Goal: Task Accomplishment & Management: Manage account settings

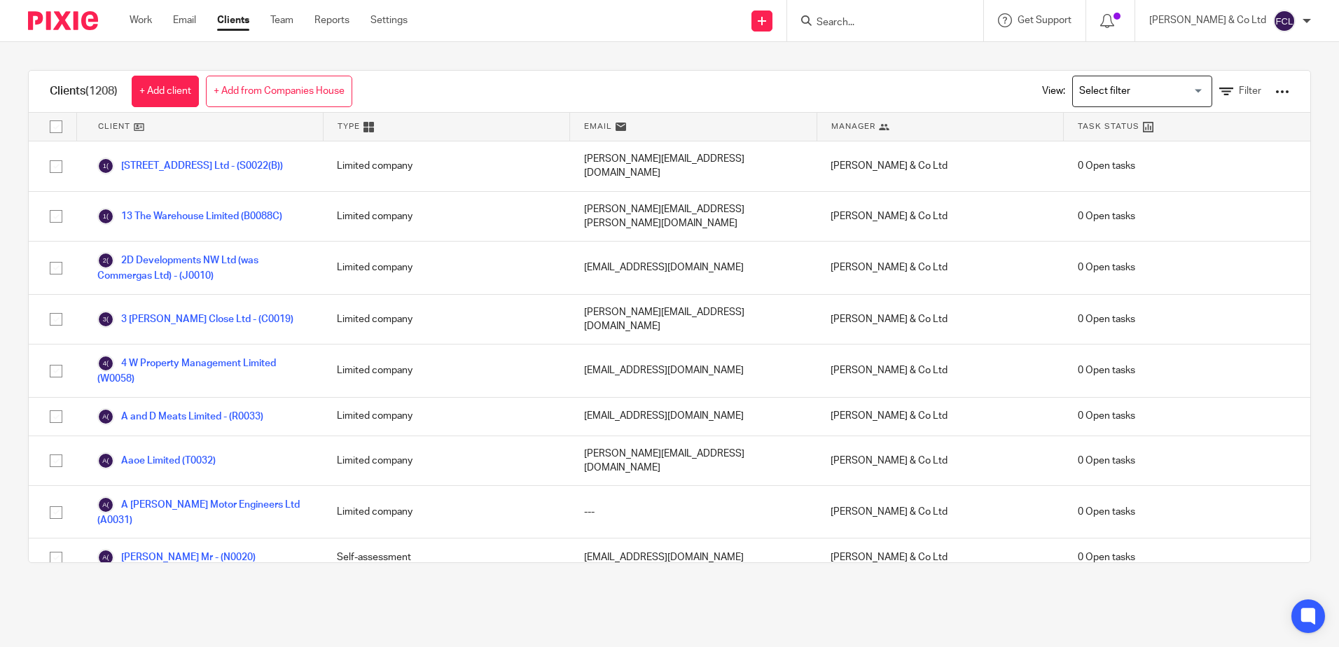
click at [913, 20] on input "Search" at bounding box center [878, 23] width 126 height 13
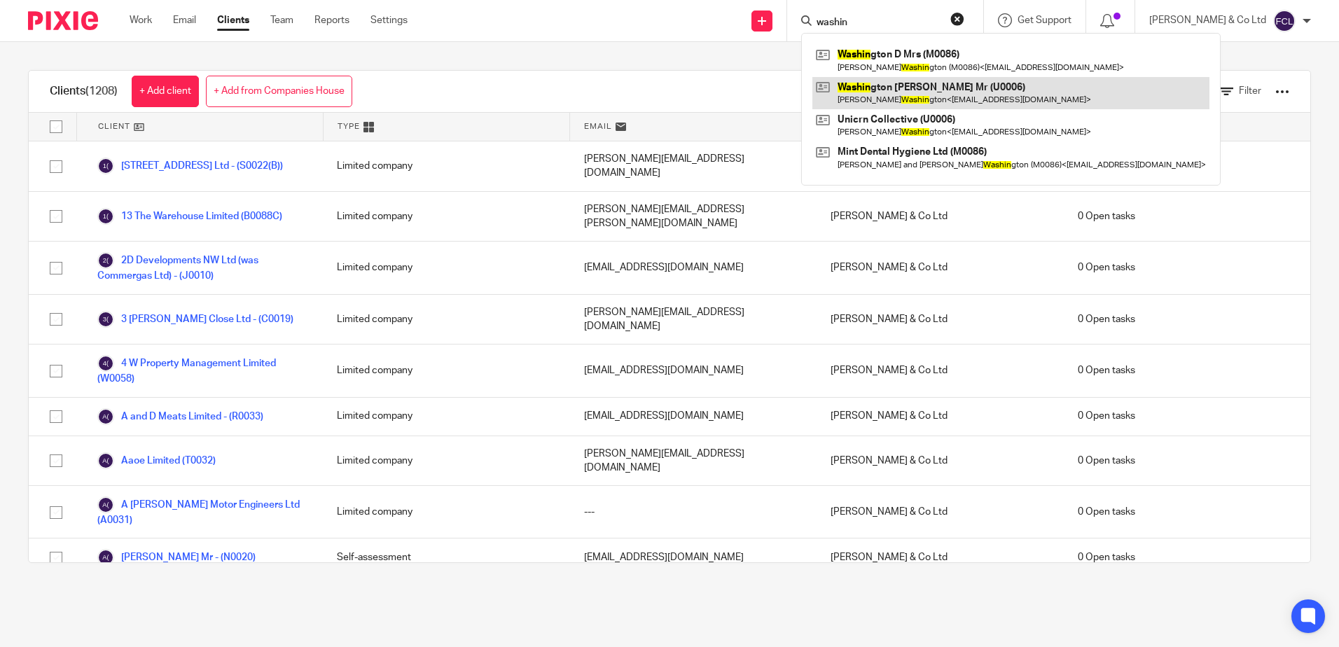
type input "washin"
click at [924, 89] on link at bounding box center [1010, 93] width 397 height 32
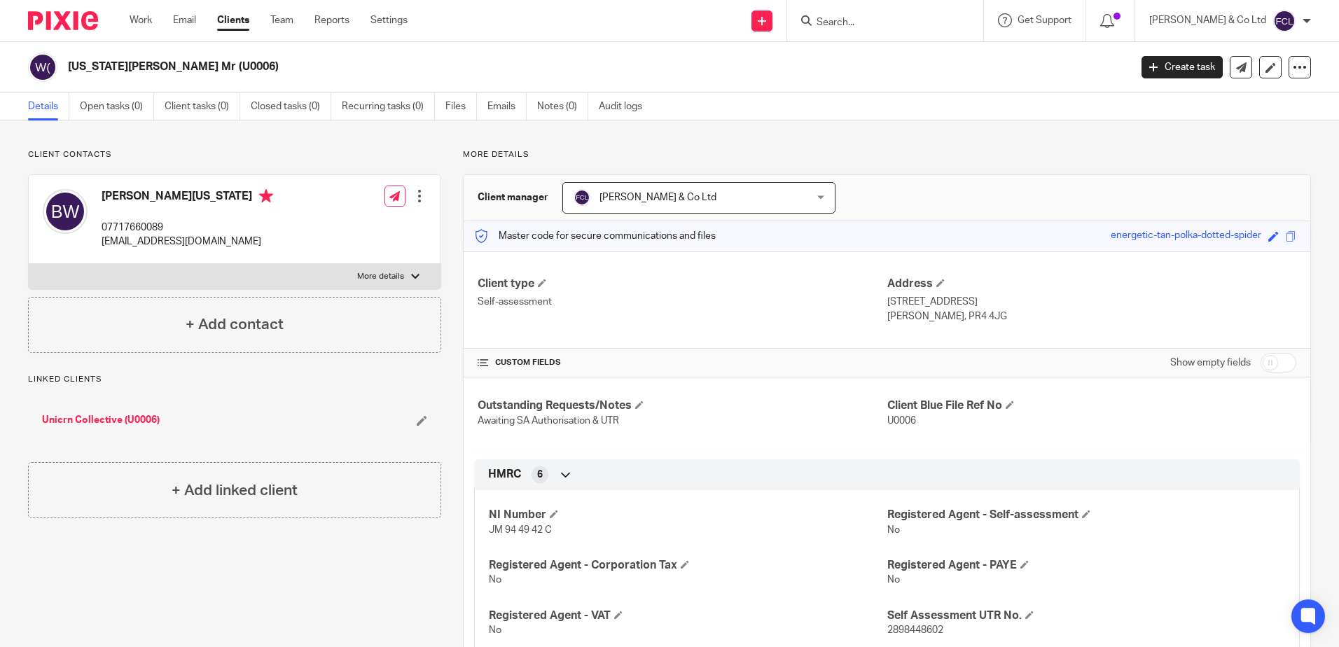
click at [1267, 365] on input "checkbox" at bounding box center [1278, 363] width 36 height 20
checkbox input "true"
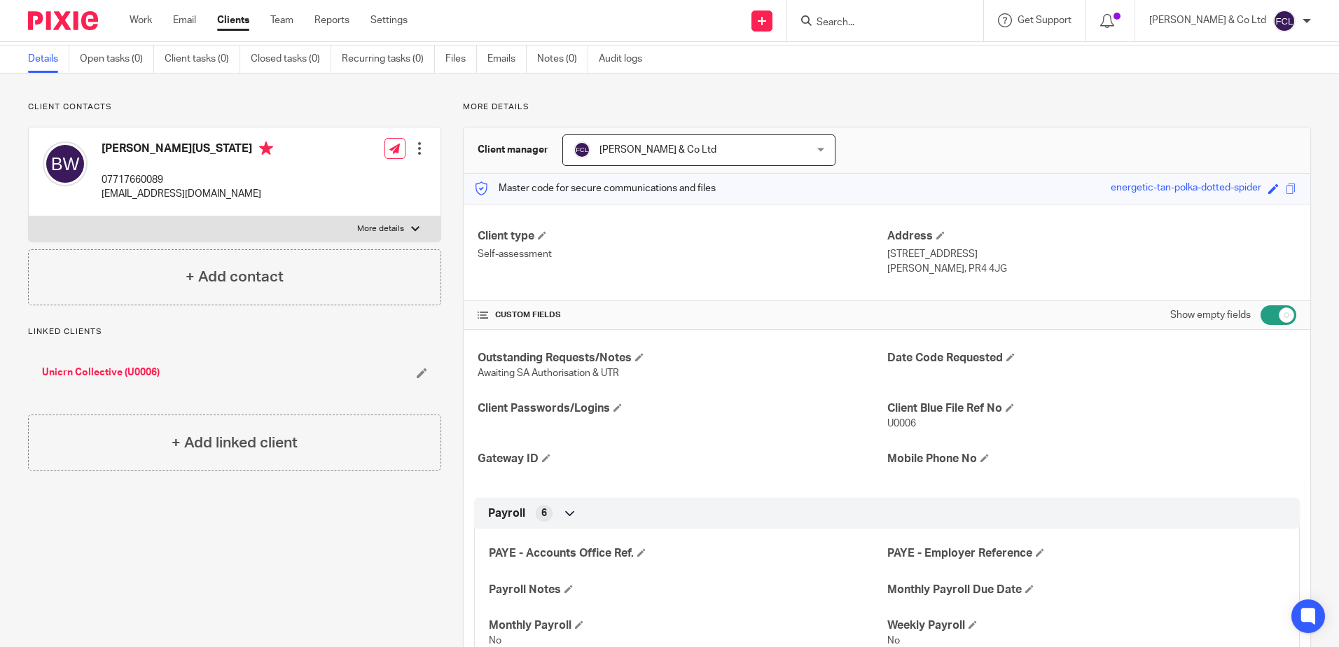
scroll to position [70, 0]
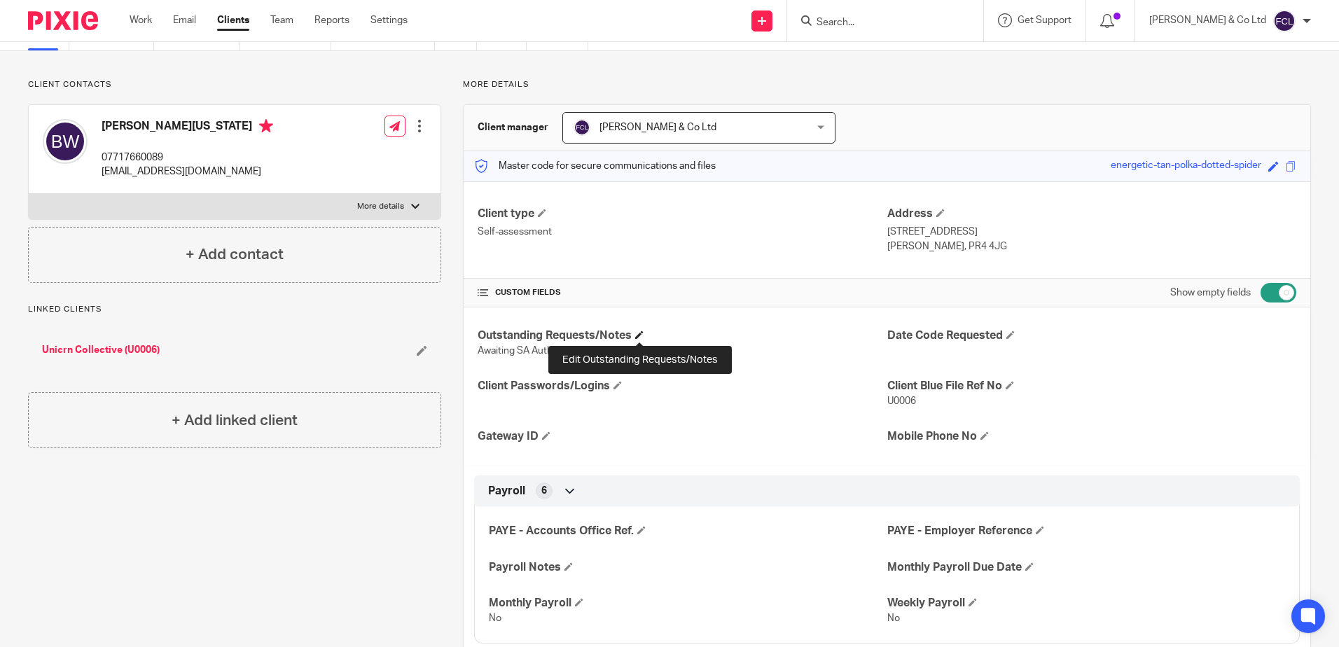
click at [639, 336] on span at bounding box center [639, 334] width 8 height 8
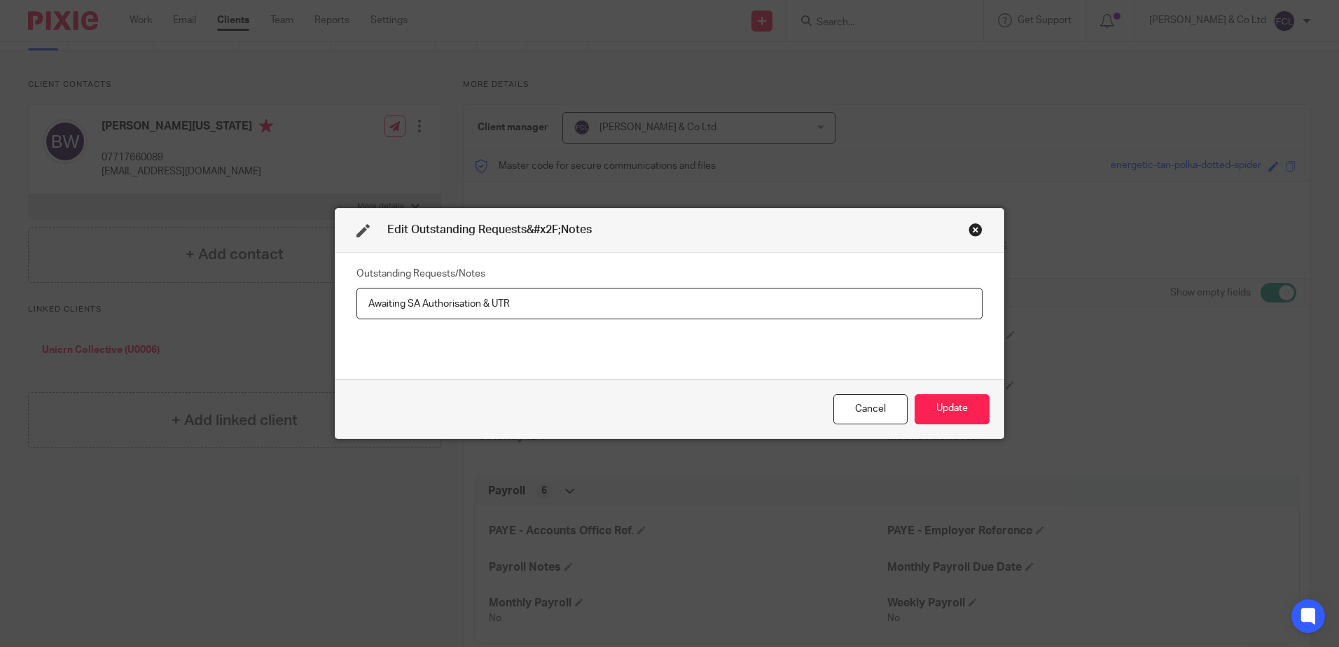
drag, startPoint x: 539, startPoint y: 309, endPoint x: 277, endPoint y: 307, distance: 262.6
click at [277, 307] on div "Edit Outstanding Requests&#x2F;Notes Outstanding Requests/Notes Awaiting SA Aut…" at bounding box center [669, 323] width 1339 height 647
click at [941, 412] on button "Update" at bounding box center [951, 409] width 75 height 30
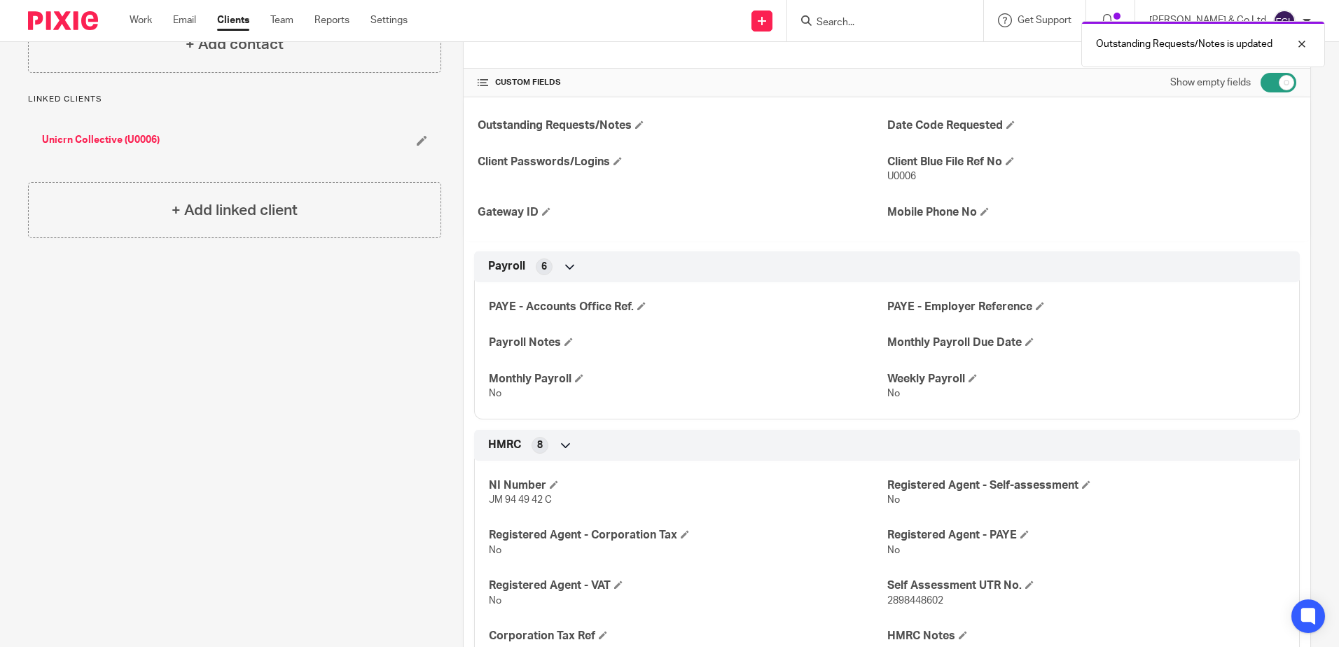
scroll to position [350, 0]
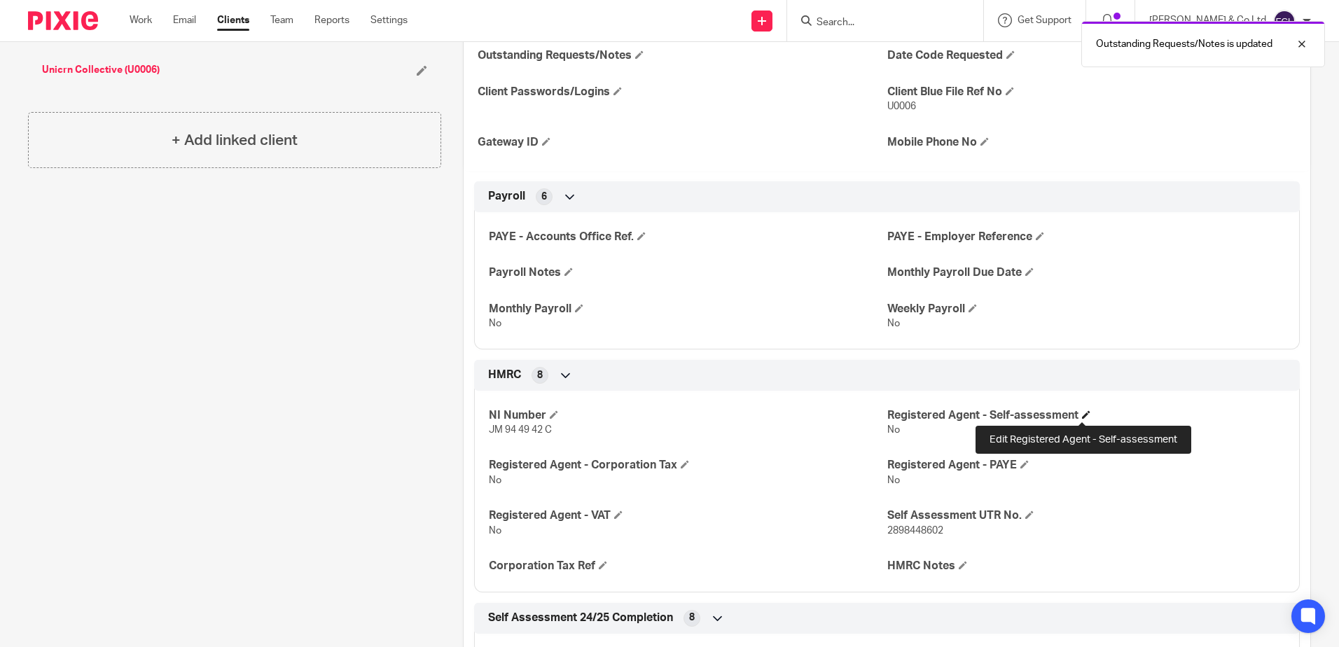
click at [1082, 415] on span at bounding box center [1086, 414] width 8 height 8
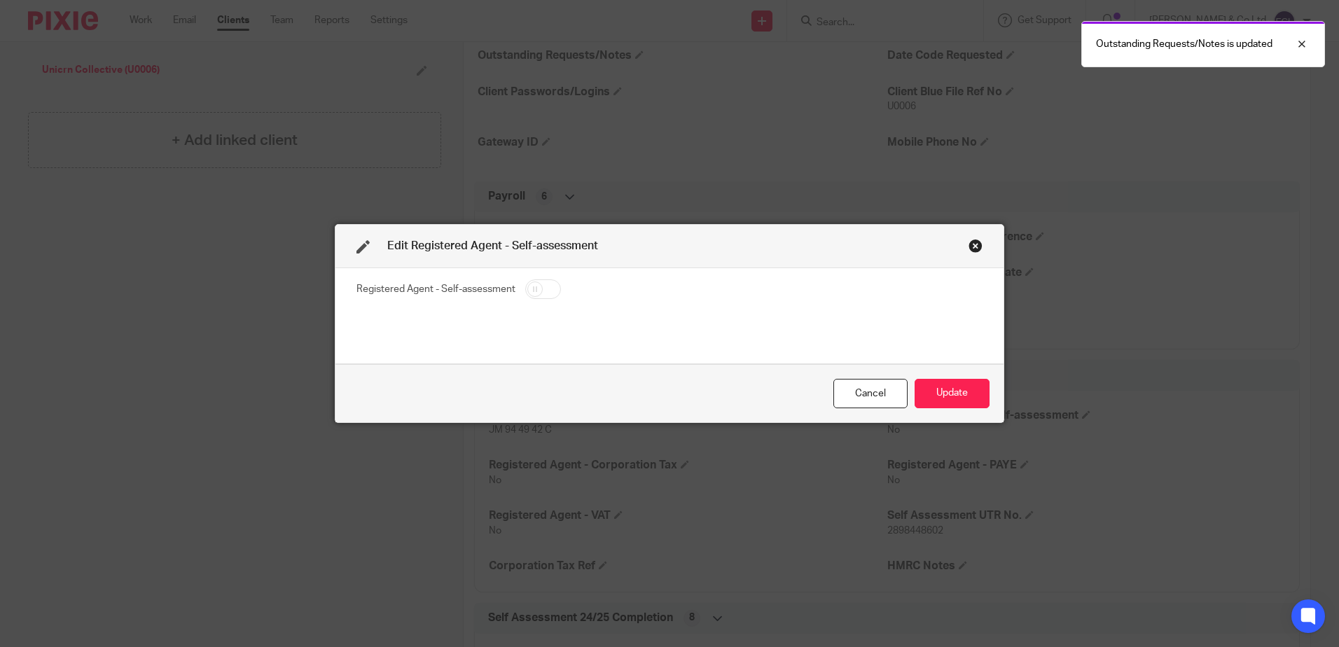
click at [546, 286] on input "checkbox" at bounding box center [543, 289] width 36 height 20
checkbox input "true"
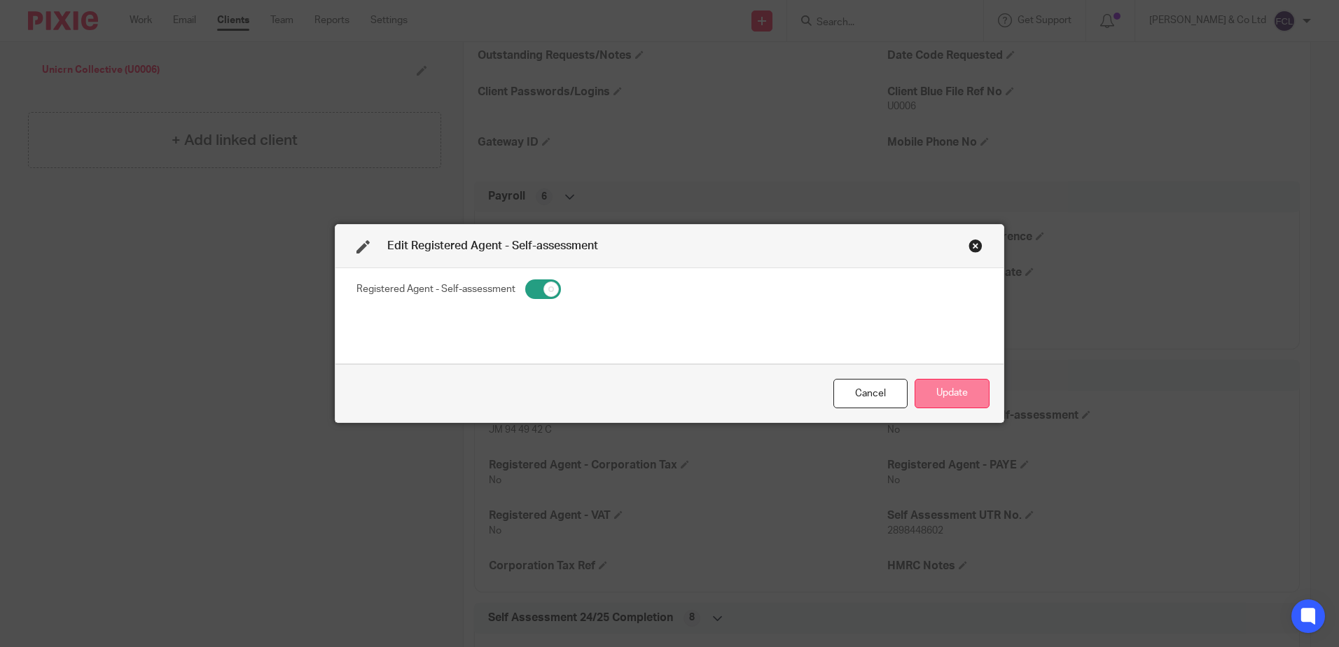
click at [945, 393] on button "Update" at bounding box center [951, 394] width 75 height 30
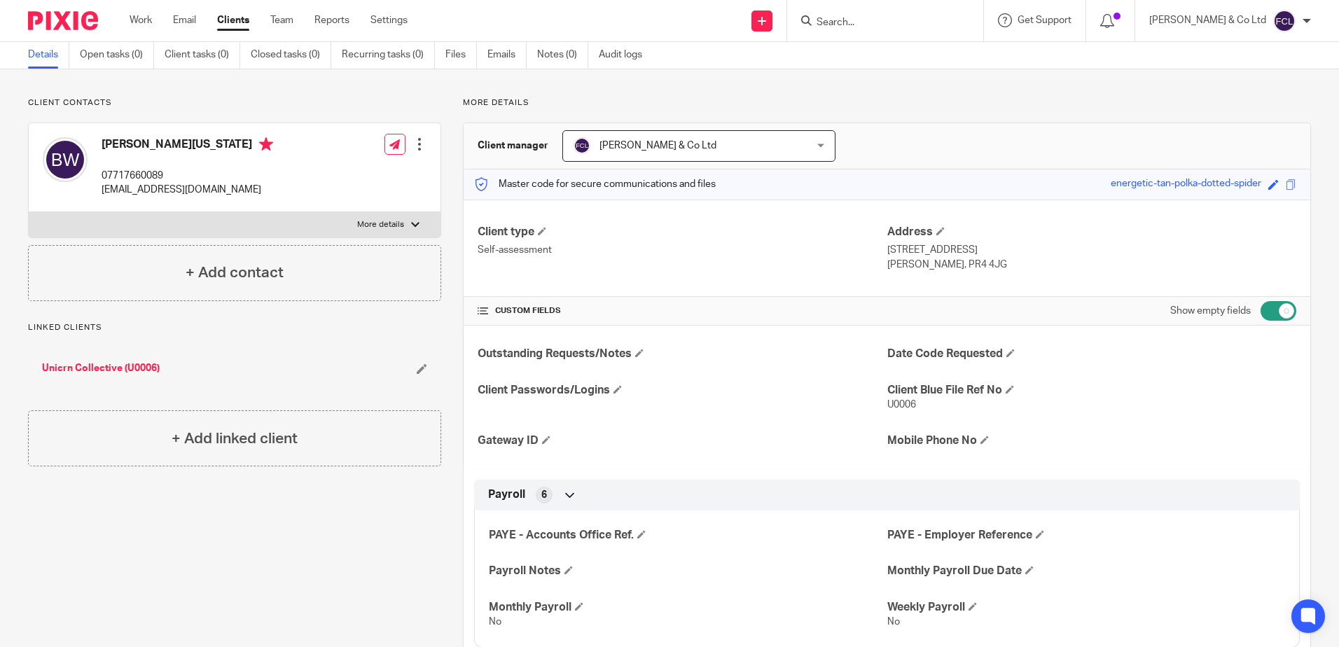
scroll to position [0, 0]
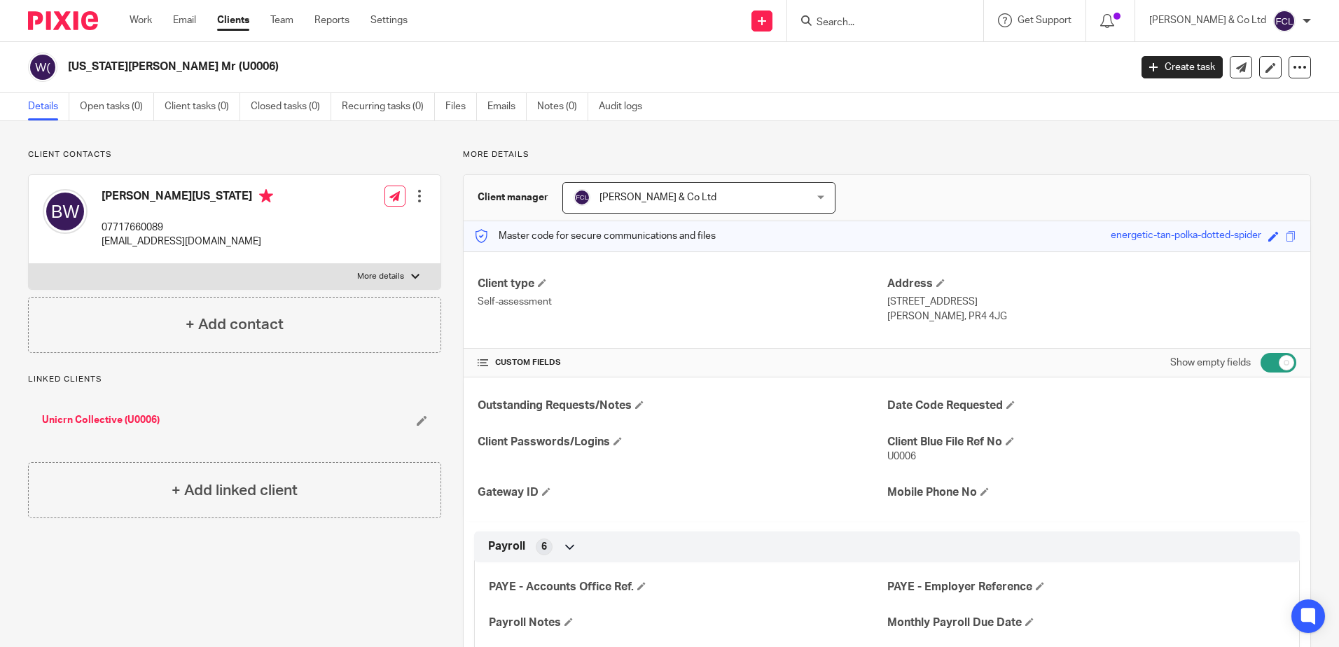
click at [896, 25] on input "Search" at bounding box center [878, 23] width 126 height 13
type input "chetwyn"
drag, startPoint x: 931, startPoint y: 17, endPoint x: 793, endPoint y: 11, distance: 138.1
click at [793, 11] on div "Send new email Create task Add client Request signature chetwyn No results foun…" at bounding box center [884, 20] width 910 height 41
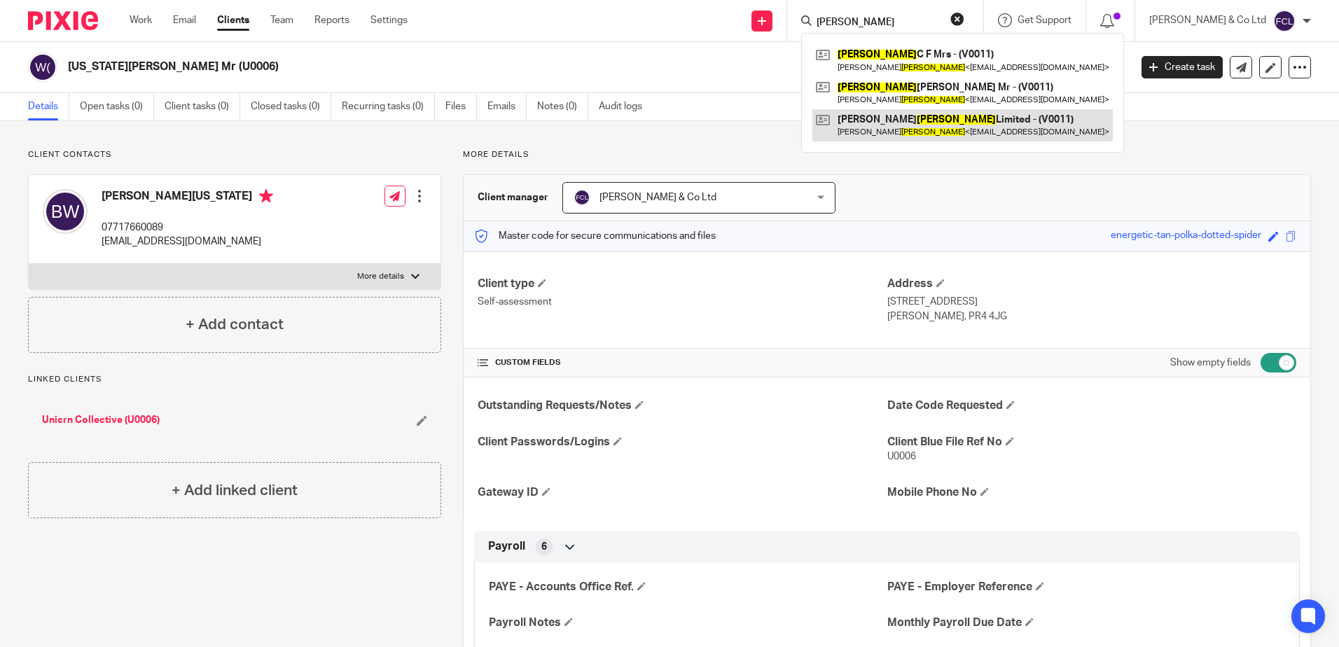
type input "[PERSON_NAME]"
click at [938, 125] on link at bounding box center [962, 125] width 300 height 32
